Goal: Find specific page/section: Find specific page/section

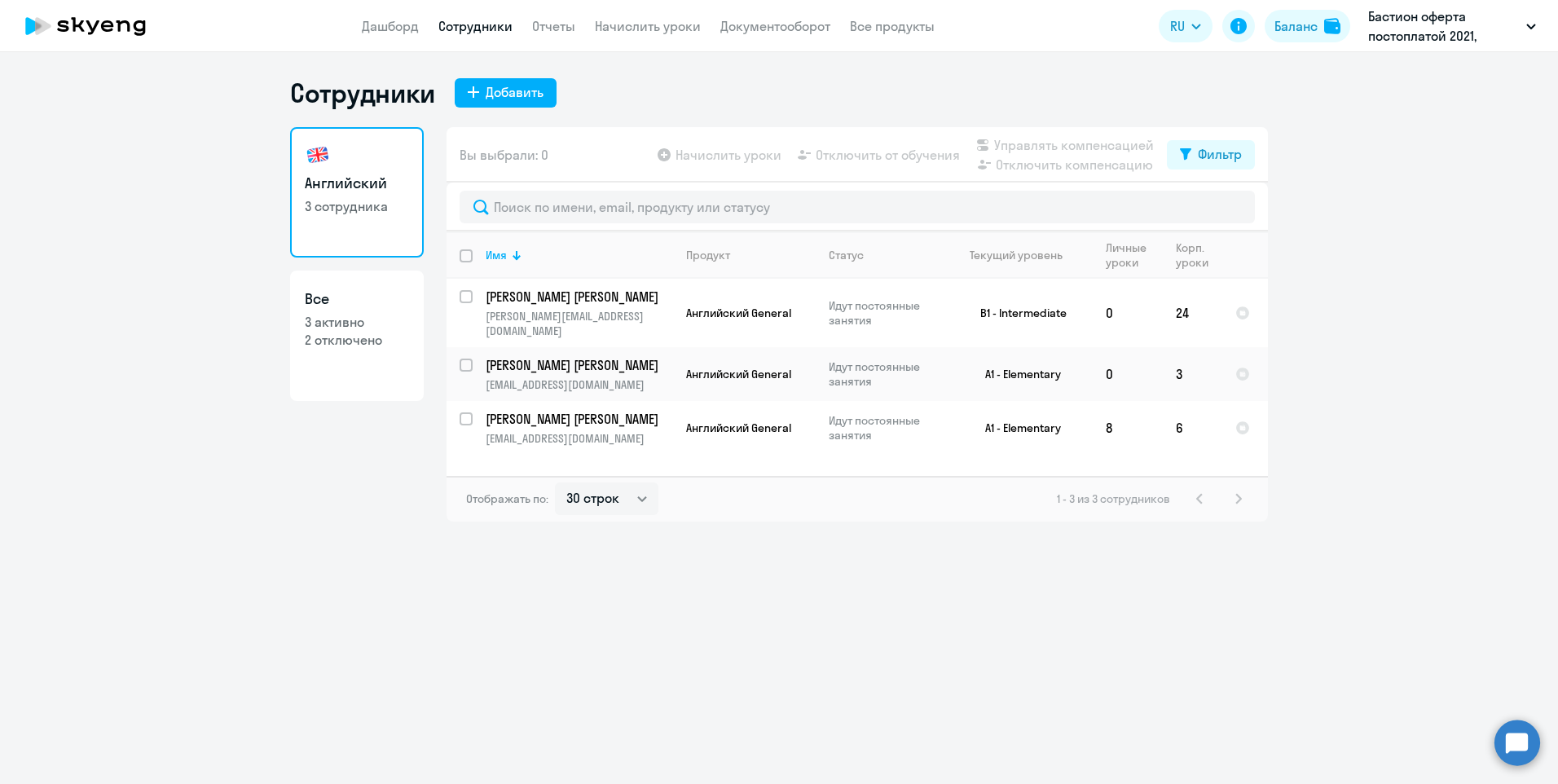
select select "30"
click at [353, 359] on link "Все 3 активно 2 отключено" at bounding box center [357, 336] width 134 height 131
select select "30"
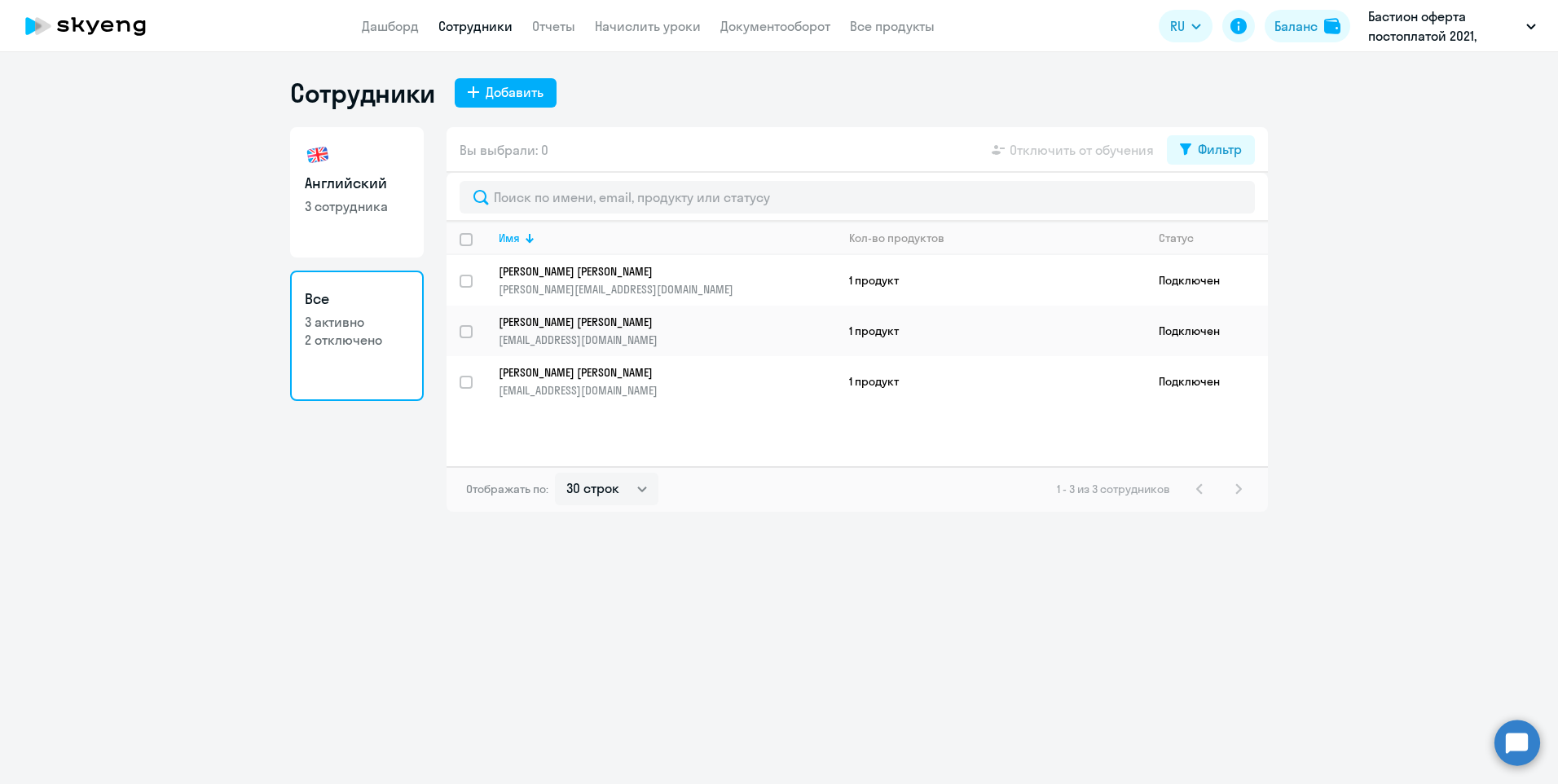
click at [348, 236] on link "Английский 3 сотрудника" at bounding box center [357, 192] width 134 height 131
select select "30"
